Goal: Transaction & Acquisition: Purchase product/service

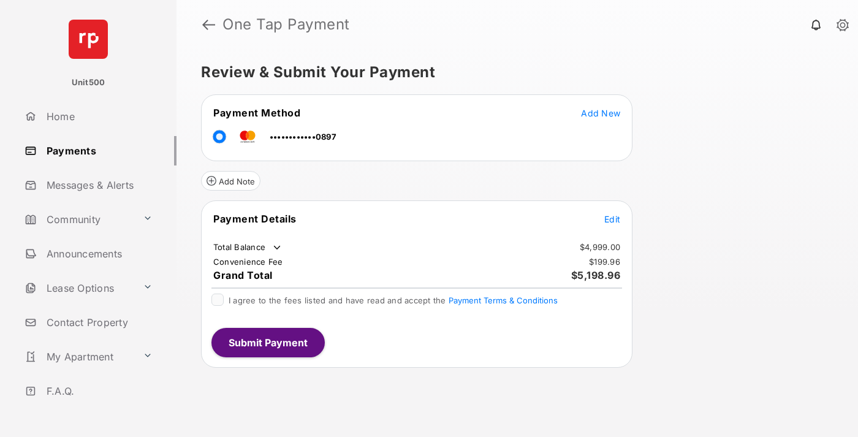
click at [612, 219] on span "Edit" at bounding box center [612, 219] width 16 height 10
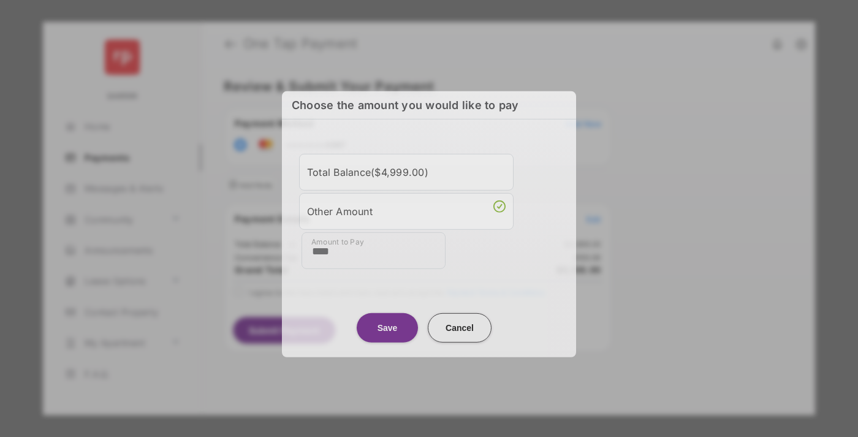
type input "****"
click at [387, 325] on button "Save" at bounding box center [387, 326] width 61 height 29
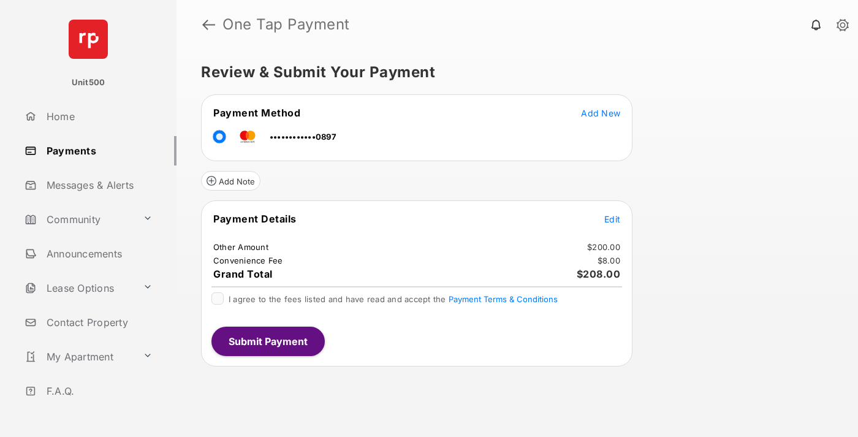
click at [612, 219] on span "Edit" at bounding box center [612, 219] width 16 height 10
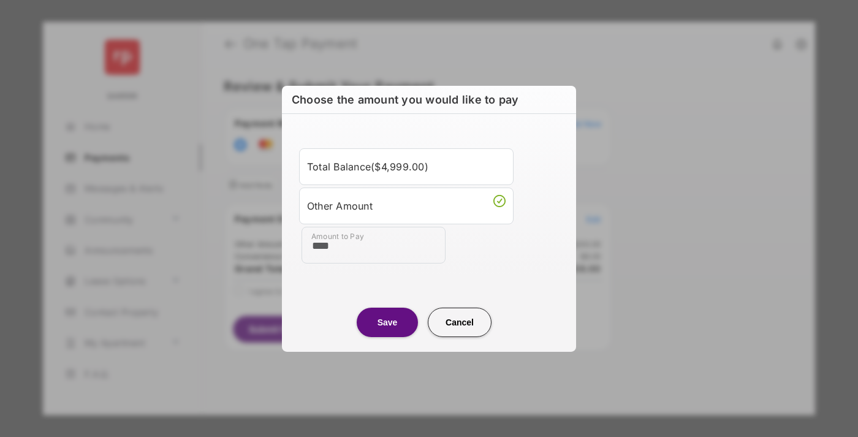
click at [387, 322] on button "Save" at bounding box center [387, 321] width 61 height 29
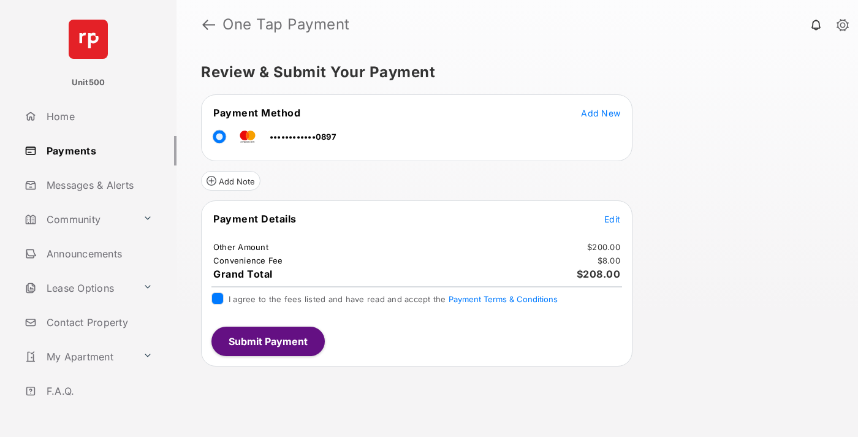
click at [267, 341] on button "Submit Payment" at bounding box center [267, 341] width 113 height 29
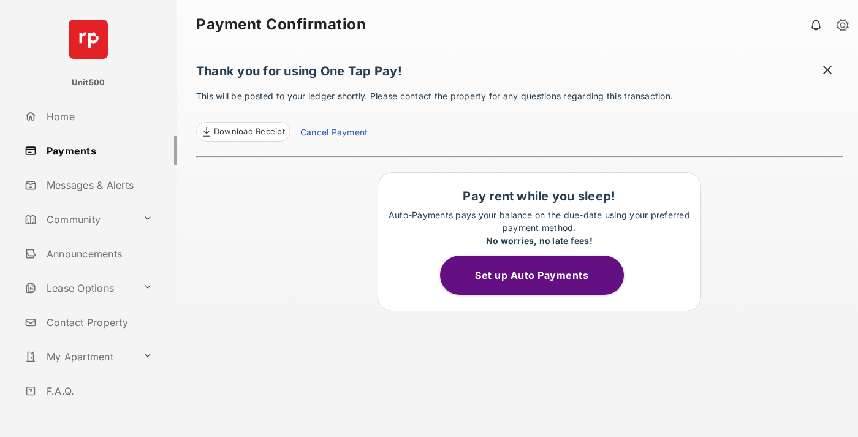
click at [243, 132] on span "Download Receipt" at bounding box center [249, 132] width 71 height 12
click at [827, 71] on span at bounding box center [827, 71] width 12 height 15
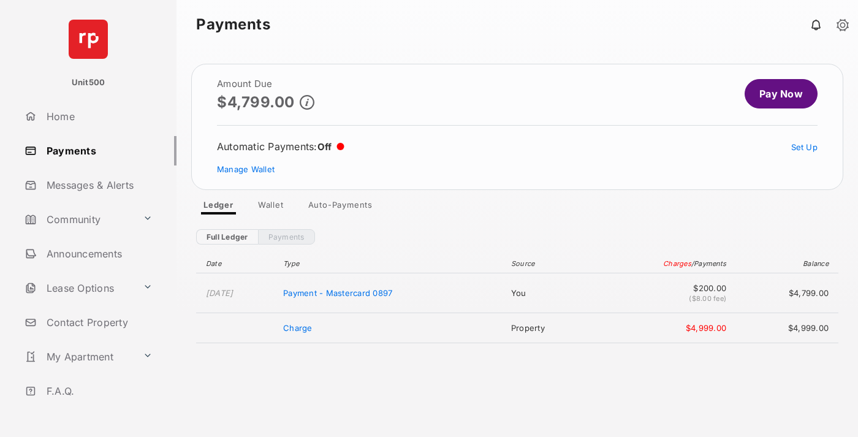
click at [246, 169] on link "Manage Wallet" at bounding box center [246, 169] width 58 height 10
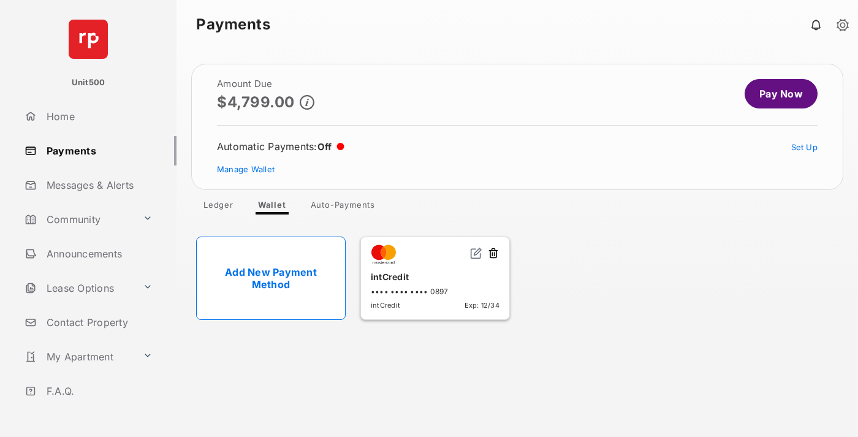
click at [493, 254] on button at bounding box center [493, 254] width 12 height 14
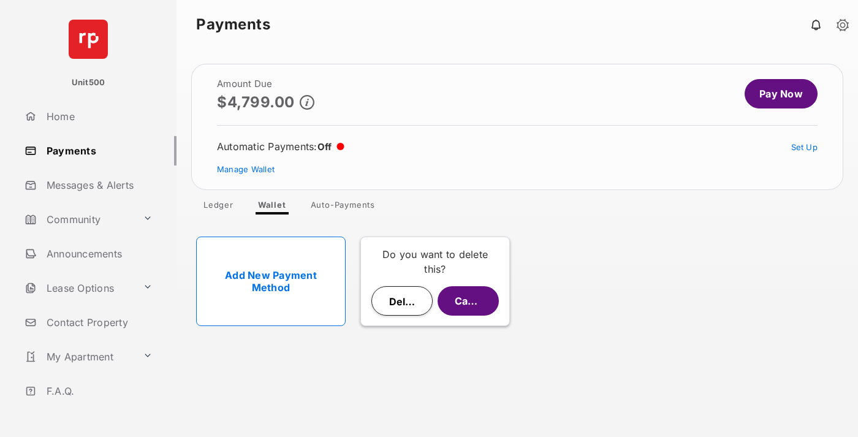
click at [402, 301] on button "Delete" at bounding box center [401, 300] width 61 height 29
